Goal: Navigation & Orientation: Find specific page/section

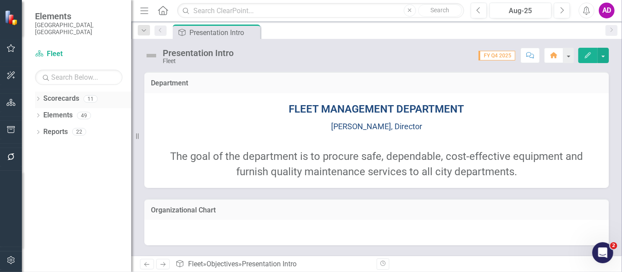
click at [62, 94] on link "Scorecards" at bounding box center [61, 99] width 36 height 10
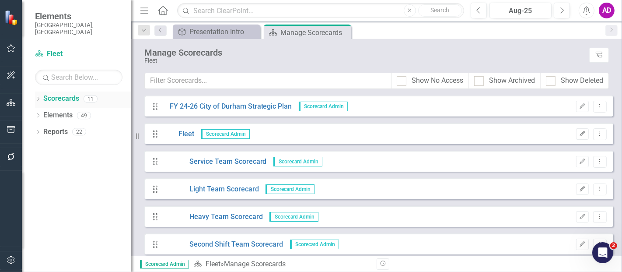
click at [35, 97] on icon "Dropdown" at bounding box center [38, 99] width 6 height 5
click at [57, 110] on link "FY 24-26 City of Durham Strategic Plan" at bounding box center [89, 115] width 83 height 10
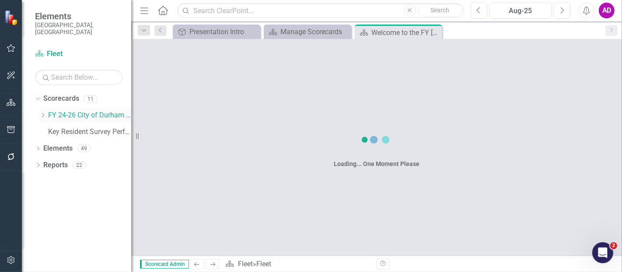
click at [42, 112] on icon "Dropdown" at bounding box center [42, 114] width 7 height 5
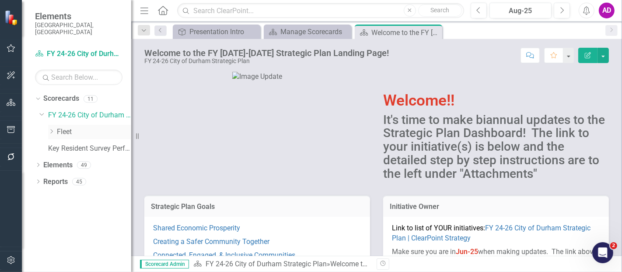
click at [67, 127] on link "Fleet" at bounding box center [94, 132] width 74 height 10
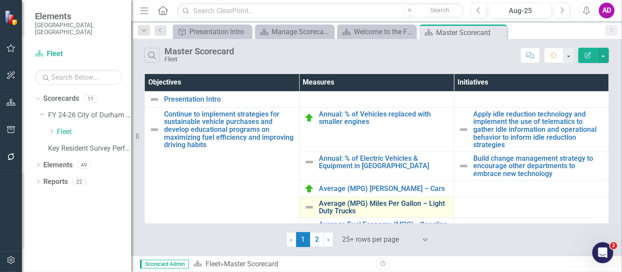
click at [365, 202] on link "Average (MPG) Miles Per Gallon – Light Duty Trucks" at bounding box center [384, 207] width 131 height 15
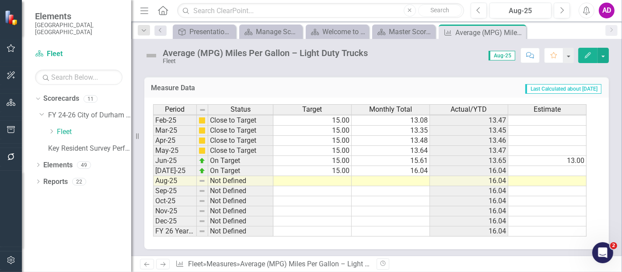
scroll to position [343, 0]
